Goal: Information Seeking & Learning: Find specific fact

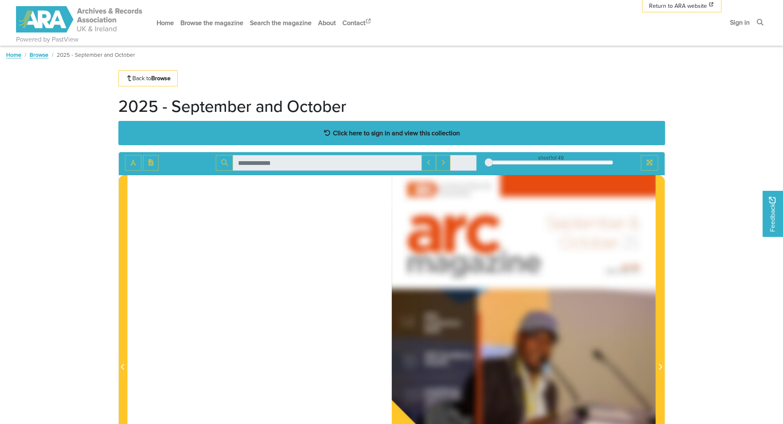
click at [385, 134] on strong "Click here to sign in and view this collection" at bounding box center [396, 132] width 127 height 9
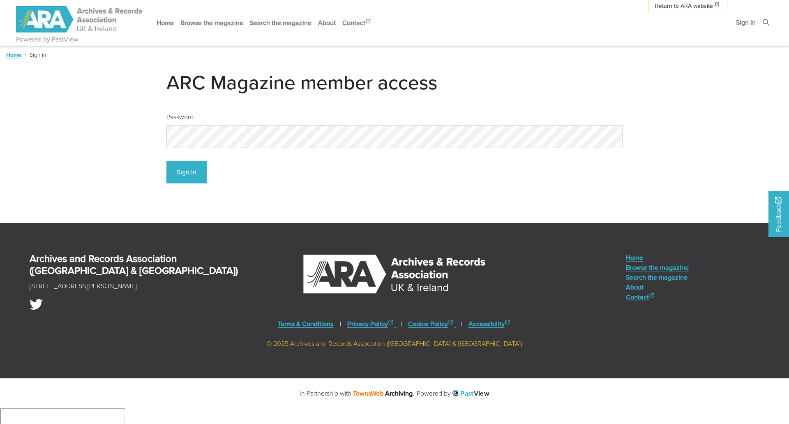
click at [535, 106] on div "Password" at bounding box center [394, 127] width 456 height 42
click at [186, 177] on button "Sign In" at bounding box center [186, 172] width 40 height 23
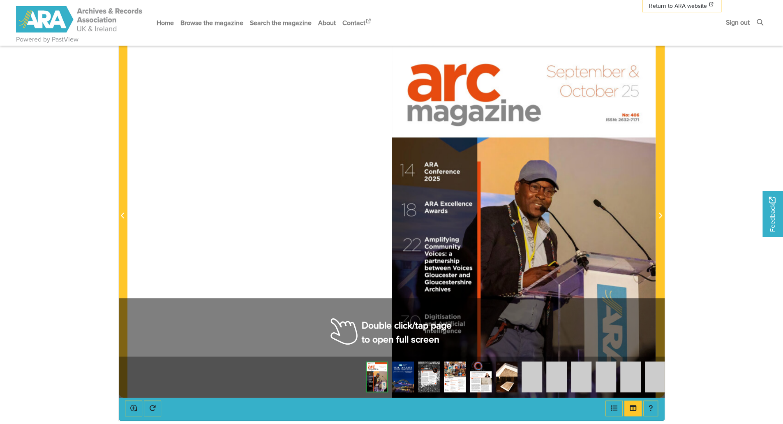
scroll to position [164, 0]
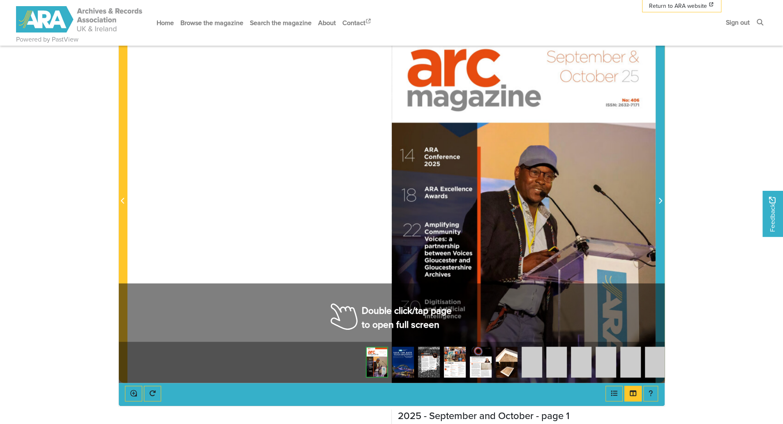
click at [662, 233] on span "Next Page" at bounding box center [660, 195] width 8 height 373
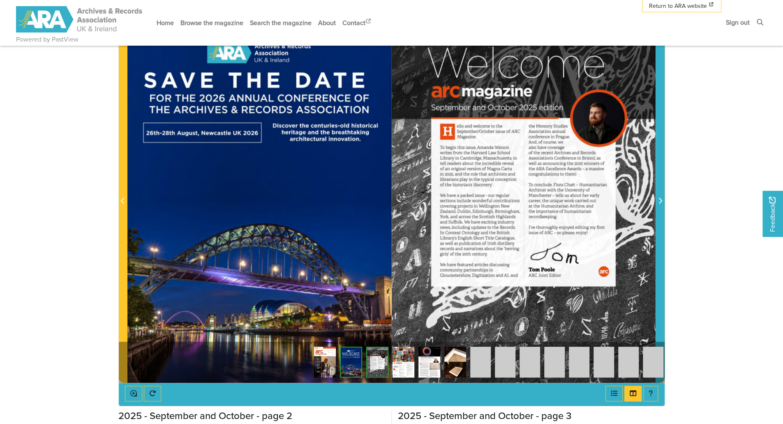
click at [662, 233] on span "Next Page" at bounding box center [660, 195] width 8 height 373
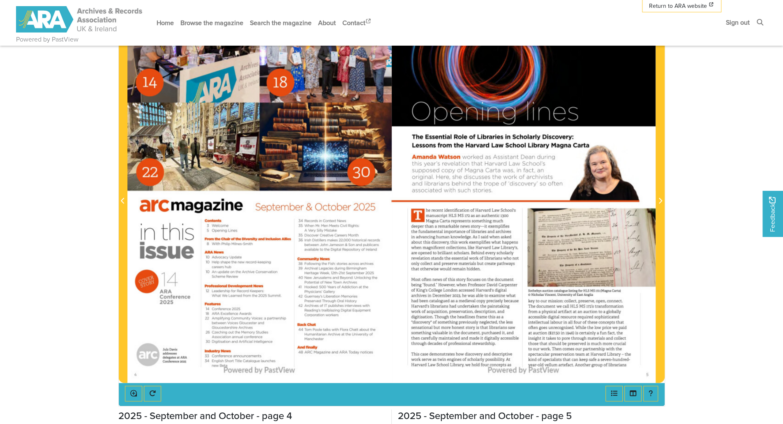
click at [480, 219] on div at bounding box center [524, 196] width 264 height 374
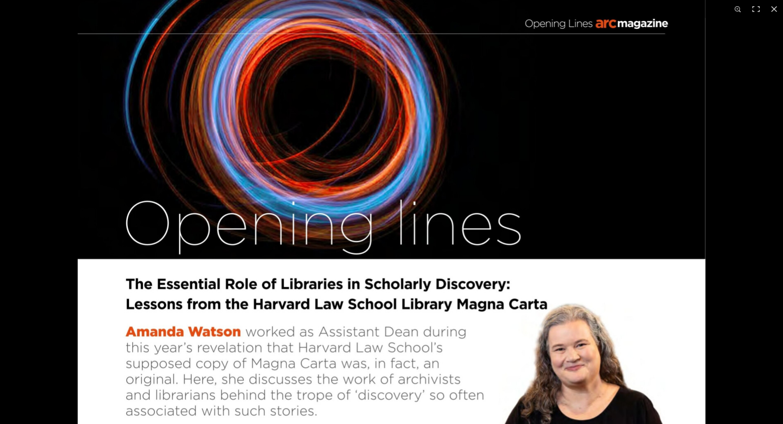
scroll to position [394, 0]
click at [771, 7] on button at bounding box center [774, 9] width 18 height 18
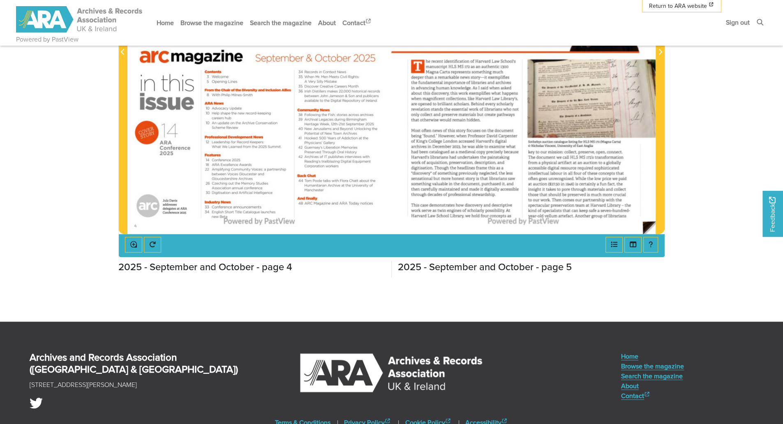
scroll to position [311, 0]
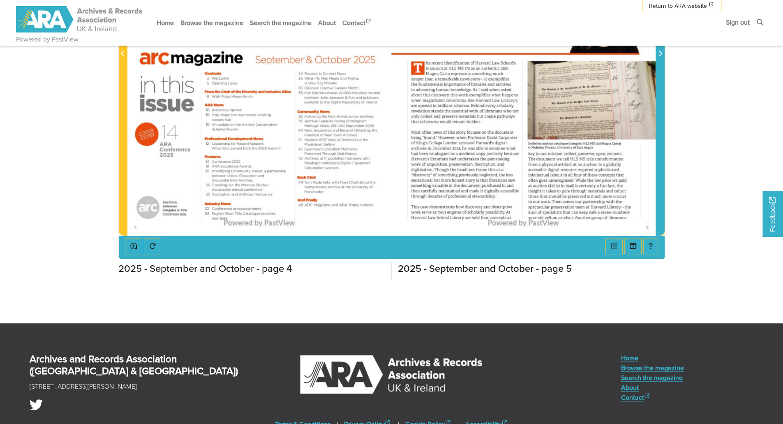
click at [664, 119] on span "Next Page" at bounding box center [660, 48] width 8 height 373
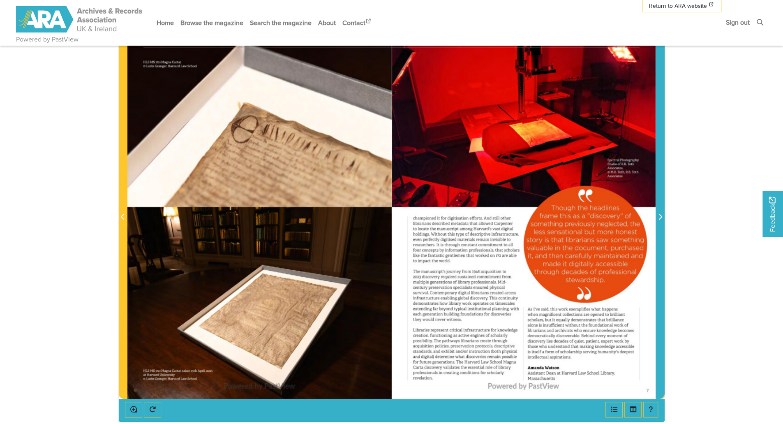
scroll to position [147, 0]
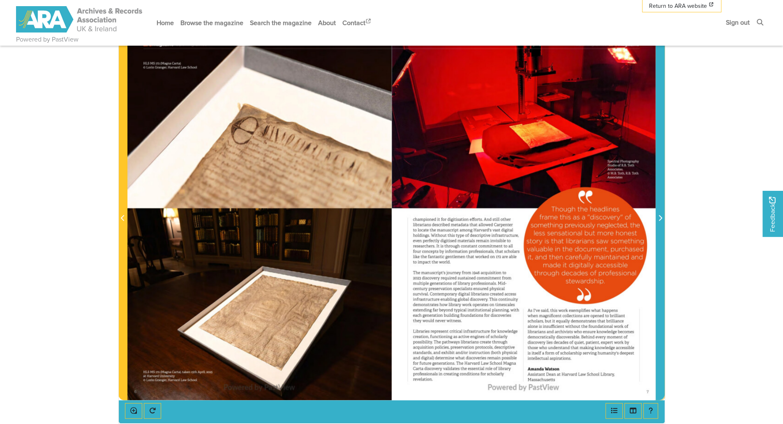
click at [664, 232] on span "Next Page" at bounding box center [660, 213] width 8 height 373
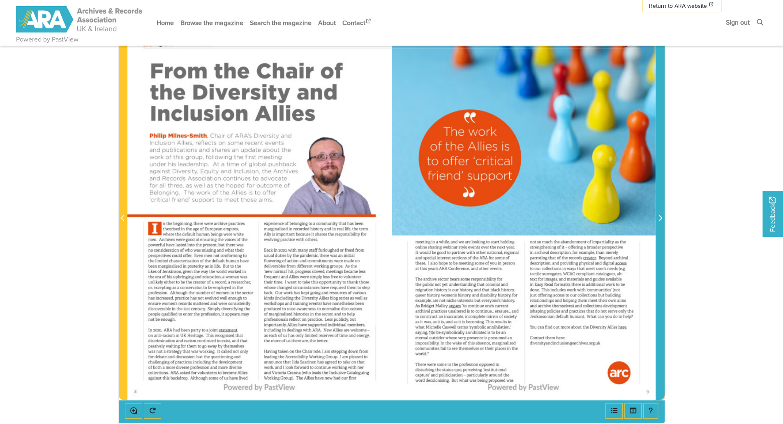
click at [664, 232] on span "Next Page" at bounding box center [660, 213] width 8 height 373
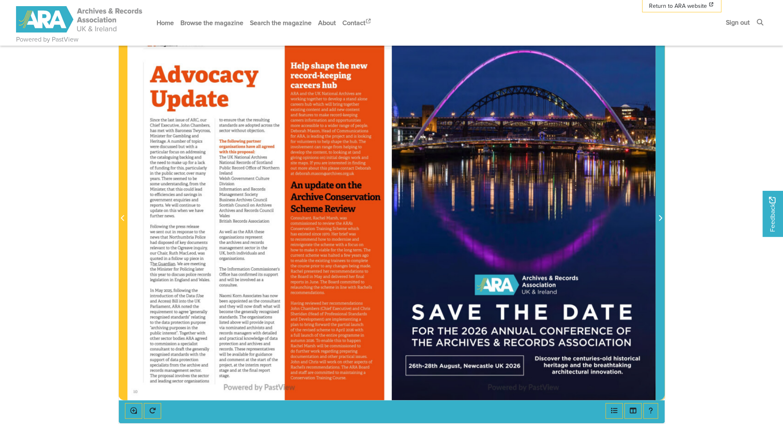
click at [664, 232] on span "Next Page" at bounding box center [660, 213] width 8 height 373
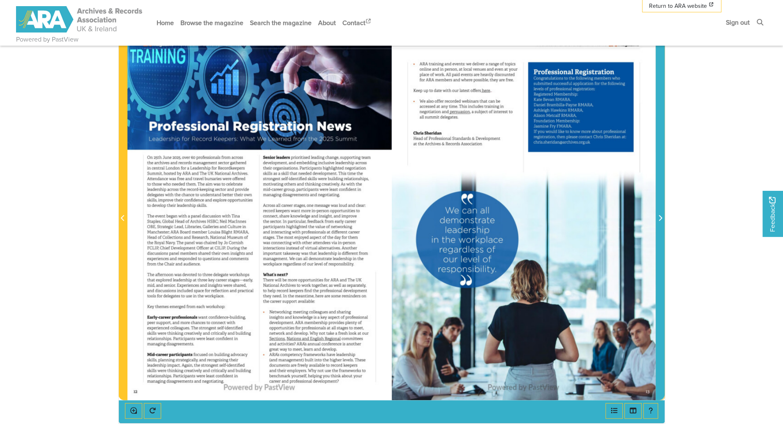
click at [664, 232] on span "Next Page" at bounding box center [660, 213] width 8 height 373
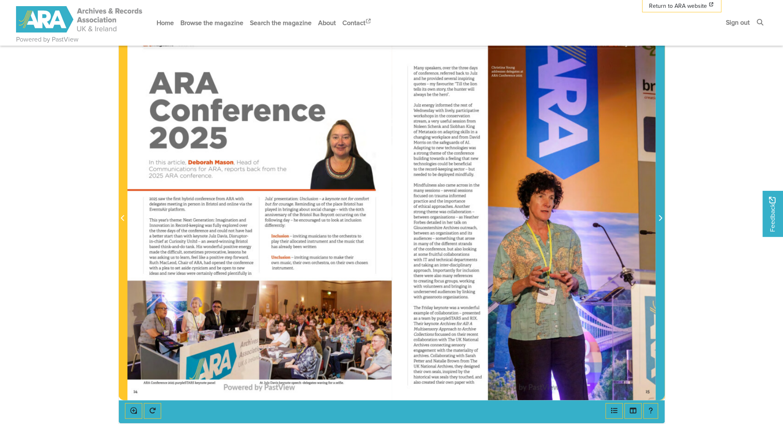
click at [664, 232] on span "Next Page" at bounding box center [660, 213] width 8 height 373
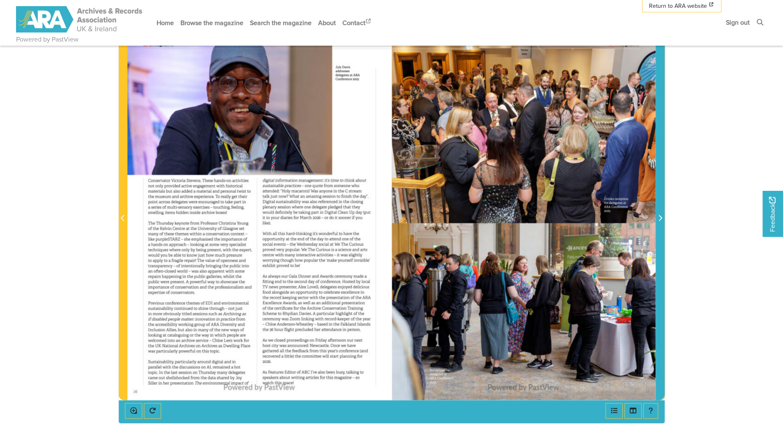
click at [664, 232] on span "Next Page" at bounding box center [660, 213] width 8 height 373
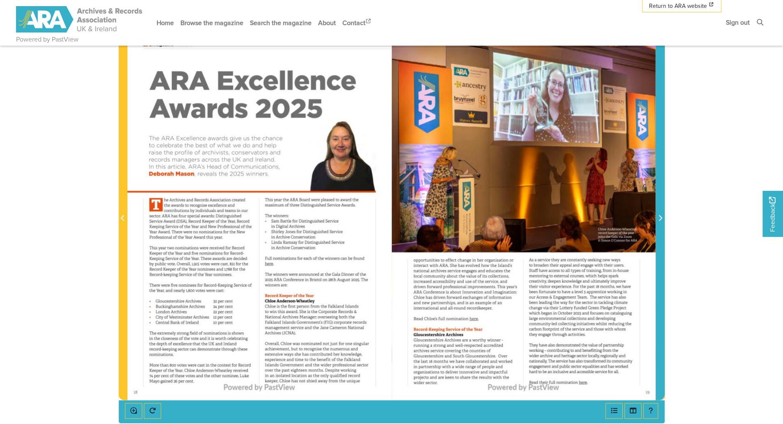
click at [664, 232] on span "Next Page" at bounding box center [660, 213] width 8 height 373
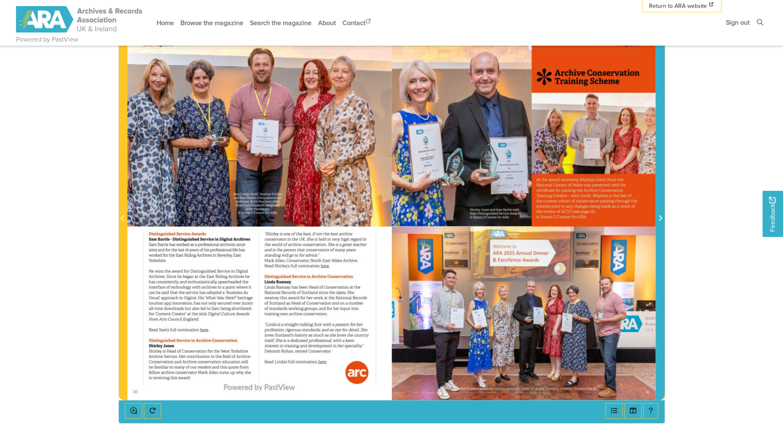
click at [657, 230] on span "Next Page" at bounding box center [660, 213] width 8 height 373
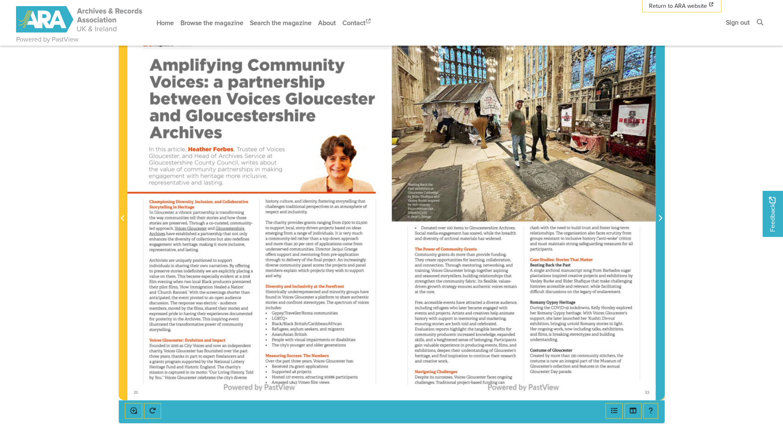
click at [657, 230] on span "Next Page" at bounding box center [660, 213] width 8 height 373
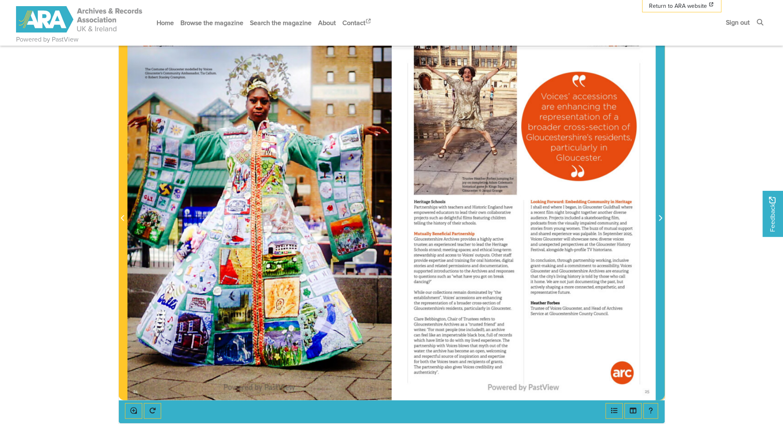
click at [657, 230] on span "Next Page" at bounding box center [660, 213] width 8 height 373
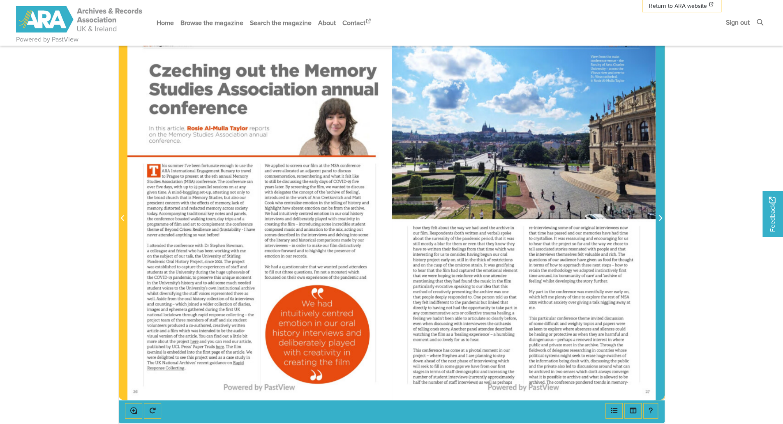
click at [657, 230] on span "Next Page" at bounding box center [660, 213] width 8 height 373
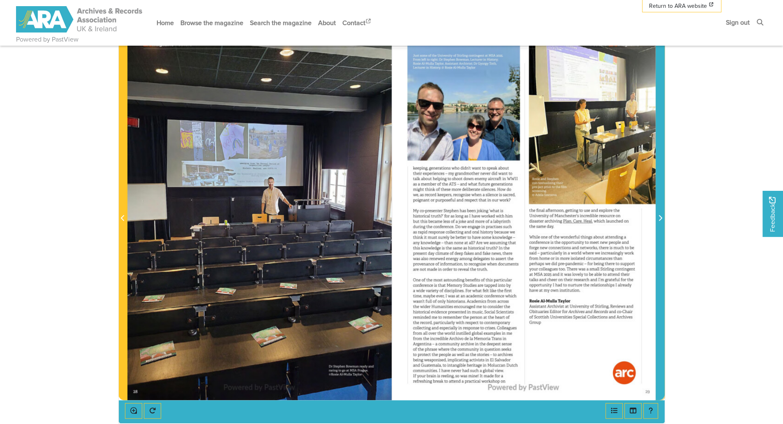
click at [657, 230] on span "Next Page" at bounding box center [660, 213] width 8 height 373
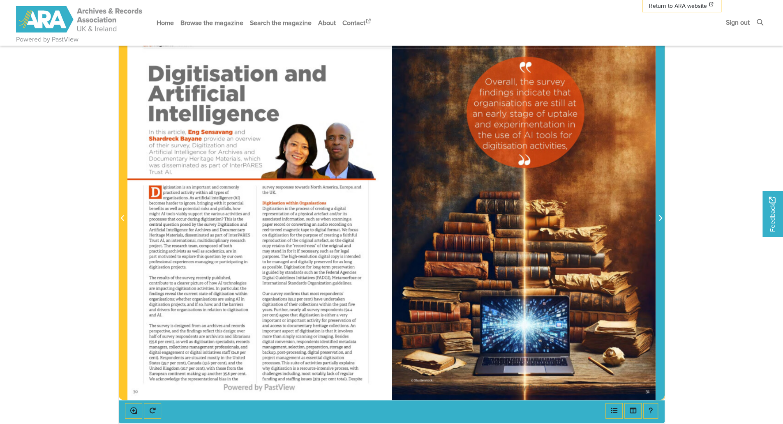
click at [657, 230] on span "Next Page" at bounding box center [660, 213] width 8 height 373
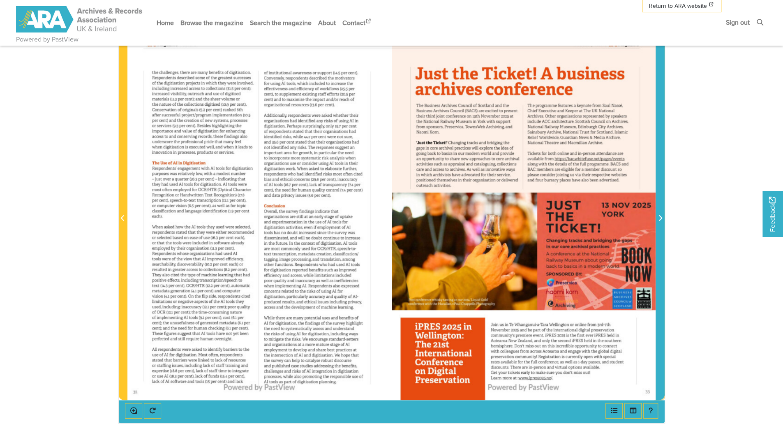
click at [657, 230] on span "Next Page" at bounding box center [660, 213] width 8 height 373
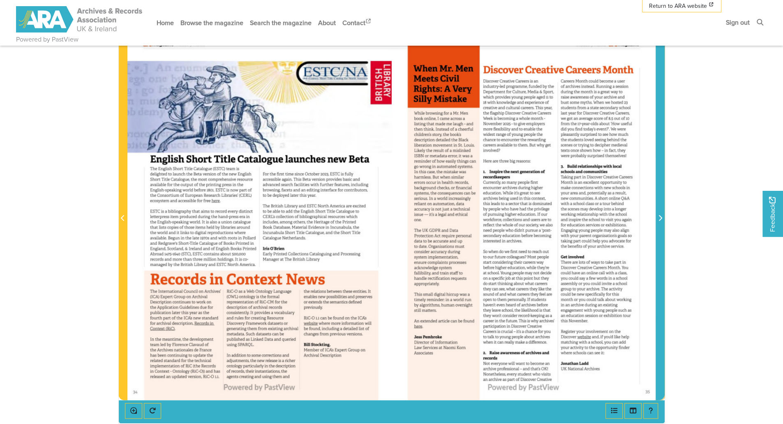
click at [657, 230] on span "Next Page" at bounding box center [660, 213] width 8 height 373
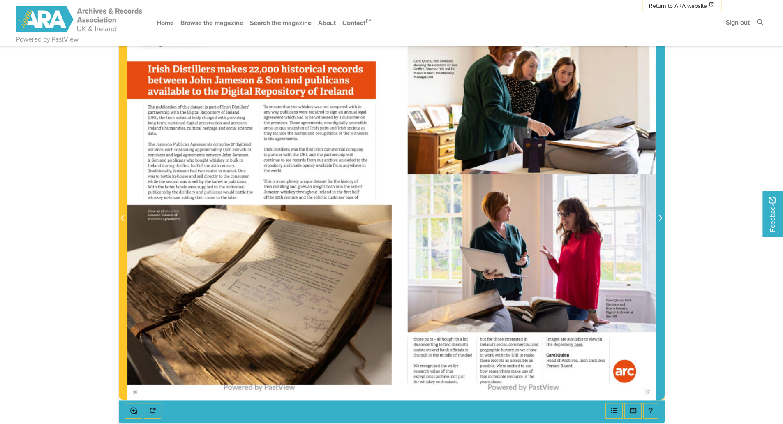
click at [657, 230] on span "Next Page" at bounding box center [660, 213] width 8 height 373
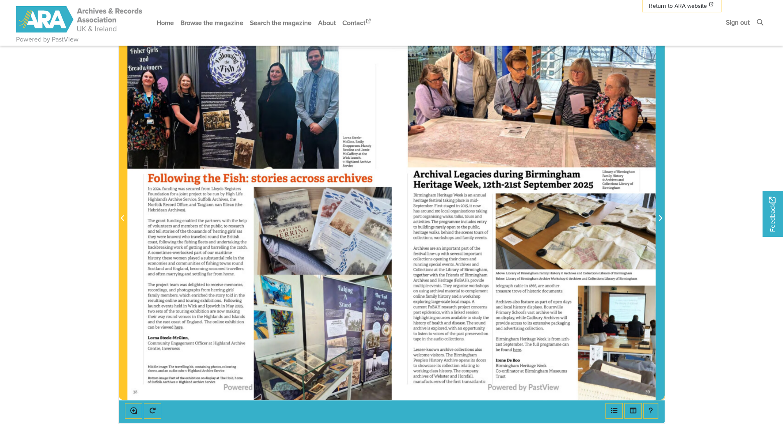
click at [657, 230] on span "Next Page" at bounding box center [660, 213] width 8 height 373
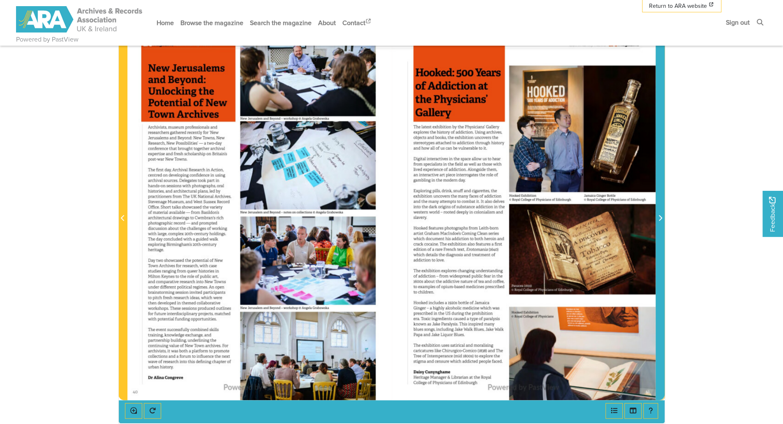
click at [657, 230] on span "Next Page" at bounding box center [660, 213] width 8 height 373
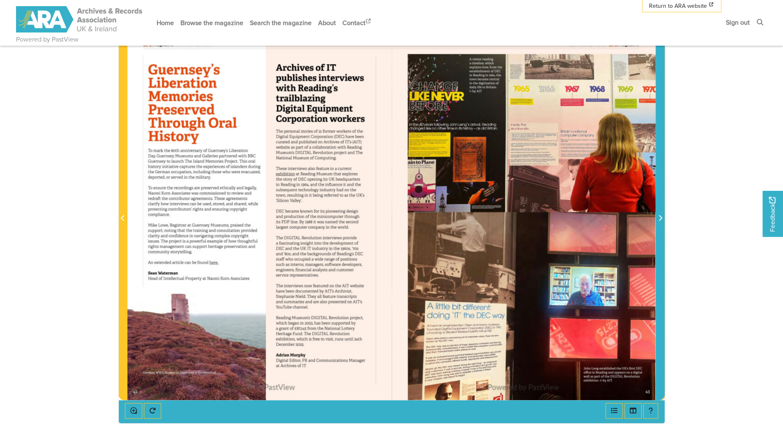
click at [657, 230] on span "Next Page" at bounding box center [660, 213] width 8 height 373
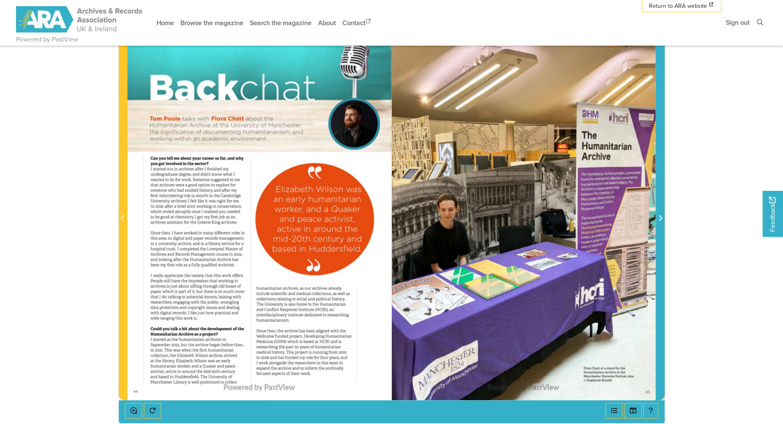
click at [657, 230] on span "Next Page" at bounding box center [660, 213] width 8 height 373
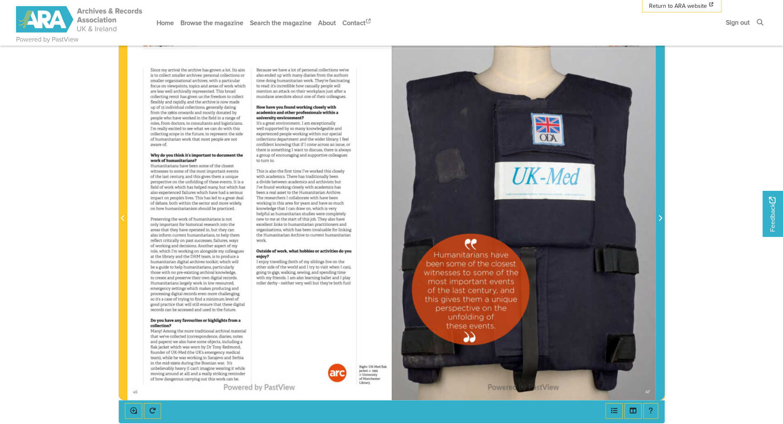
click at [657, 230] on span "Next Page" at bounding box center [660, 213] width 8 height 373
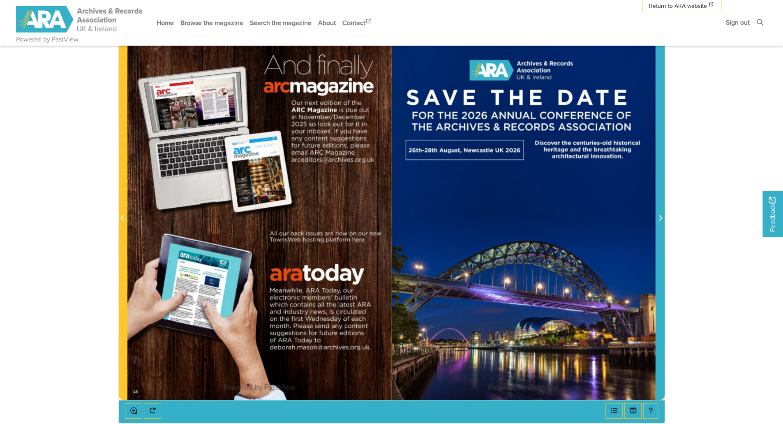
click at [657, 230] on span "Next Page" at bounding box center [660, 213] width 8 height 373
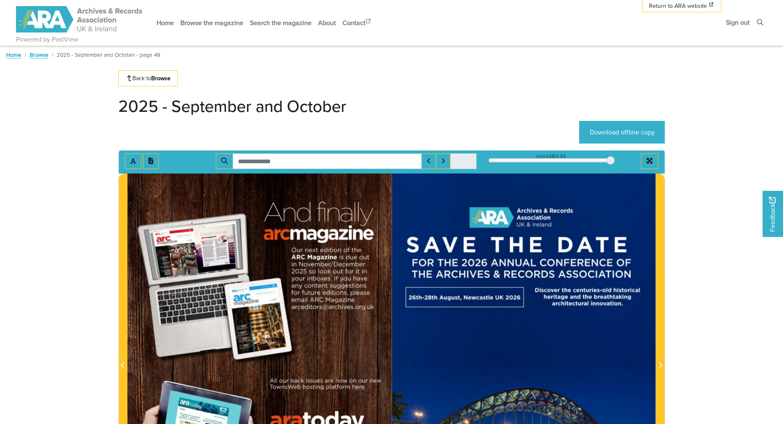
click at [274, 156] on input "Search for" at bounding box center [327, 161] width 189 height 16
type input "*****"
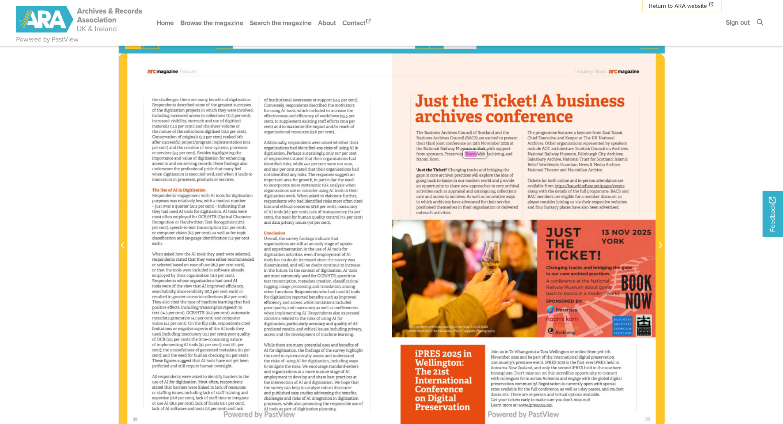
scroll to position [123, 0]
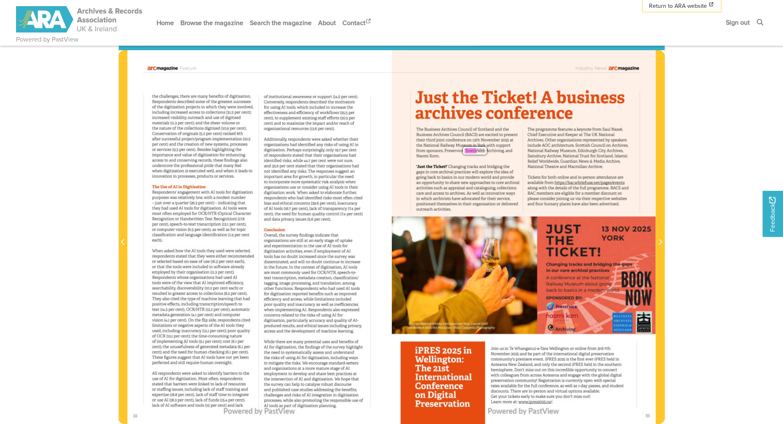
click at [472, 137] on span "13th" at bounding box center [474, 139] width 5 height 5
click at [438, 155] on span "Korn" at bounding box center [433, 156] width 9 height 3
click at [440, 154] on div "The Business Archives Council of Scotland and the Business Archives Council ( B…" at bounding box center [466, 142] width 101 height 30
click at [557, 135] on span "and" at bounding box center [559, 134] width 5 height 5
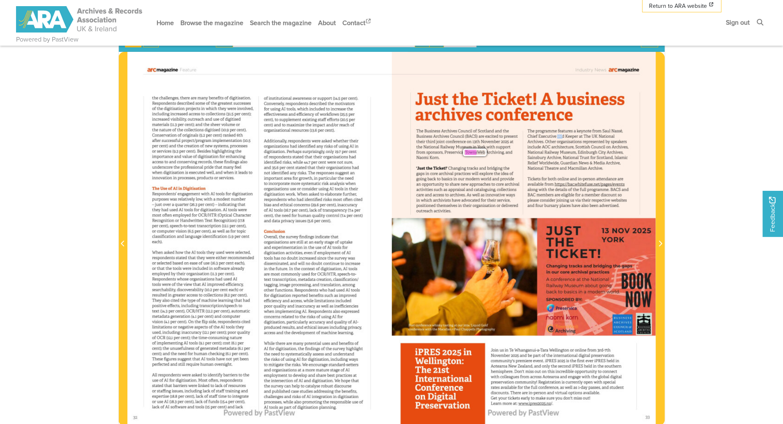
scroll to position [205, 0]
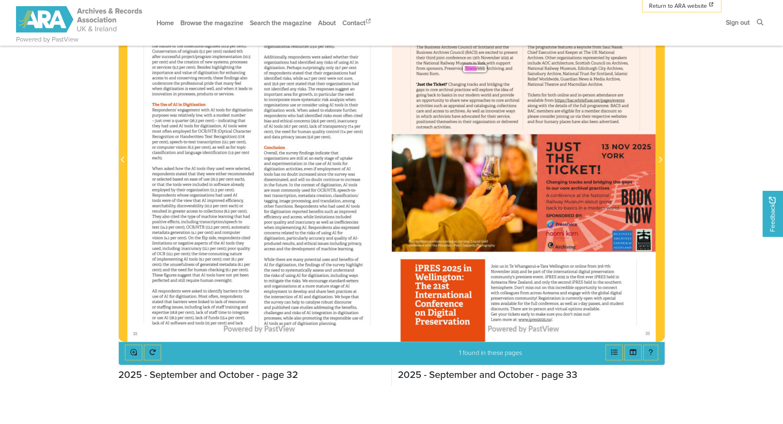
click at [466, 168] on div "Industry News arcmagazine Just the Ticket ! A business archives conference The …" at bounding box center [524, 155] width 264 height 374
click at [132, 350] on icon "Enable or disable loupe tool (Alt+L)" at bounding box center [133, 351] width 7 height 7
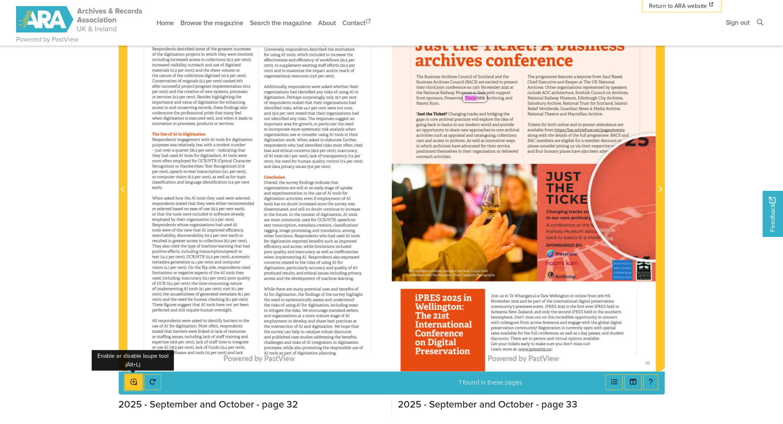
scroll to position [98, 0]
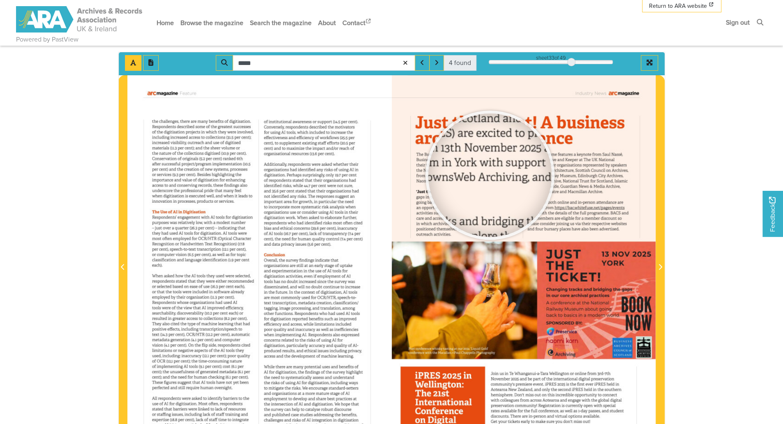
click at [490, 174] on div at bounding box center [489, 174] width 123 height 123
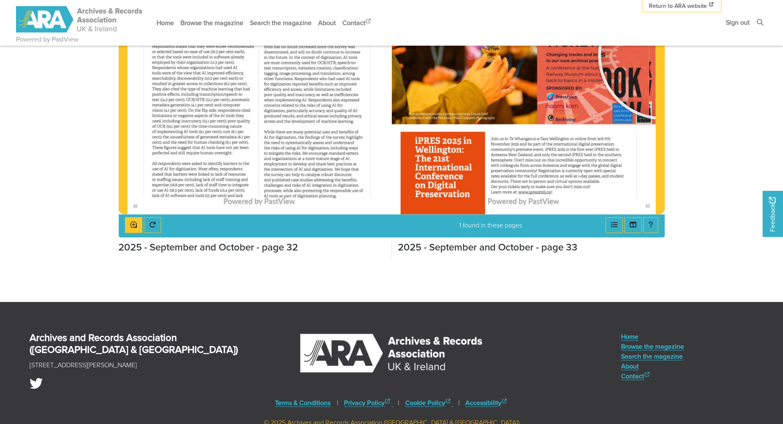
scroll to position [370, 0]
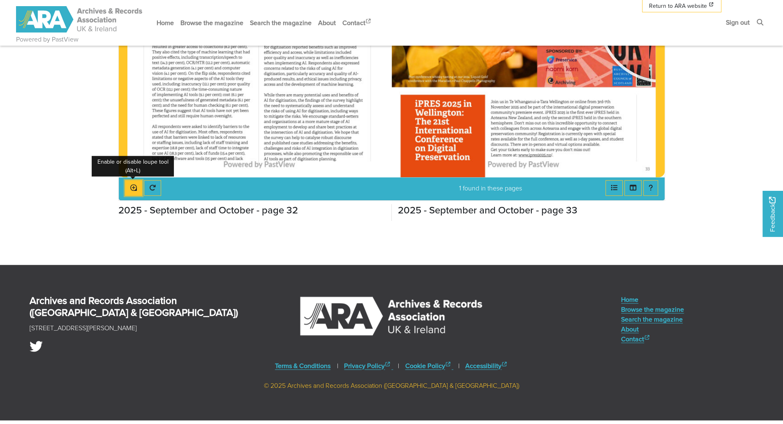
click at [127, 190] on button "Enable or disable loupe tool (Alt+L)" at bounding box center [133, 188] width 17 height 16
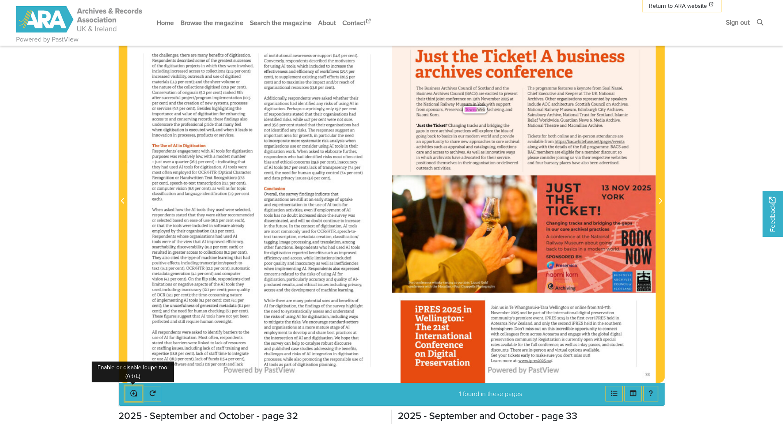
scroll to position [0, 0]
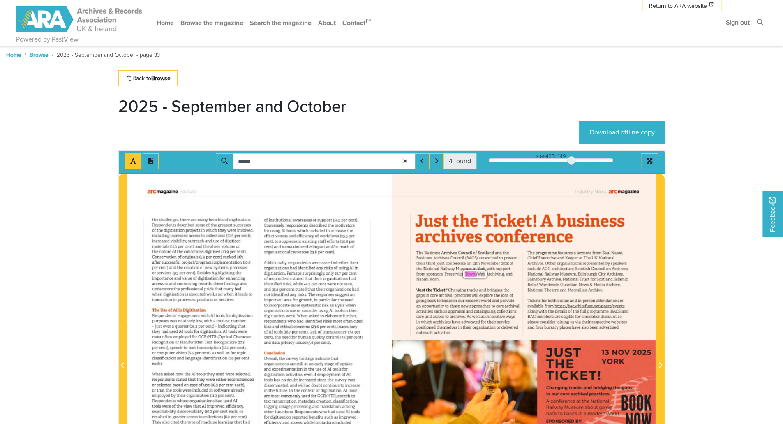
click at [405, 161] on icon at bounding box center [405, 161] width 7 height 6
click at [480, 278] on div at bounding box center [524, 360] width 264 height 374
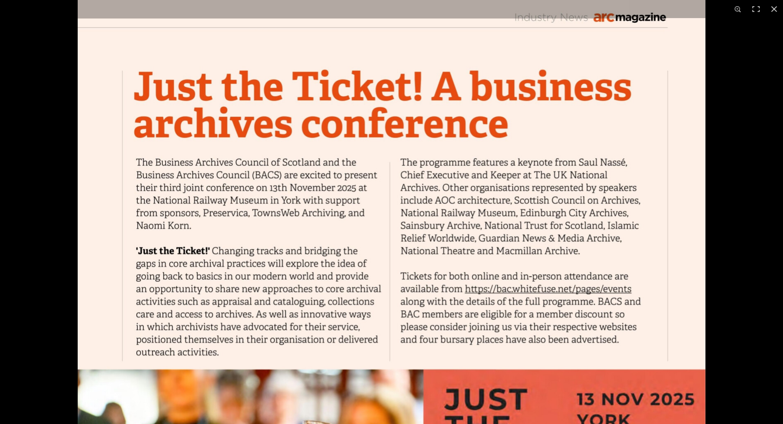
click at [330, 325] on img at bounding box center [391, 418] width 627 height 888
